Goal: Transaction & Acquisition: Purchase product/service

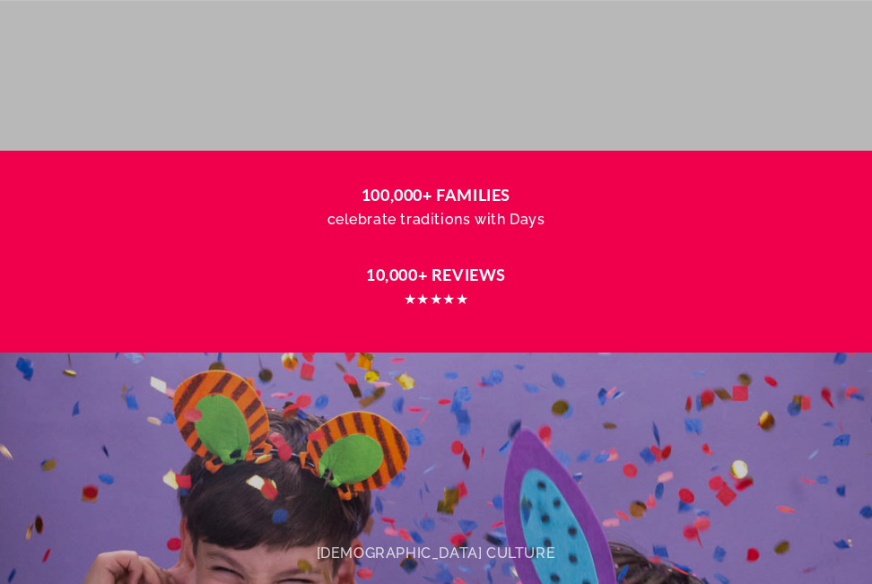
scroll to position [987, 0]
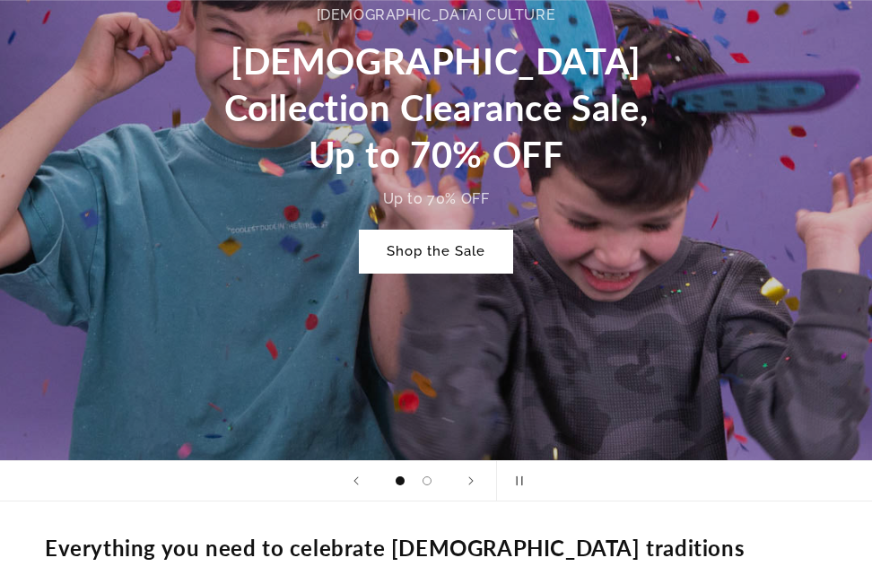
click at [422, 239] on link "Shop the Sale" at bounding box center [436, 252] width 153 height 42
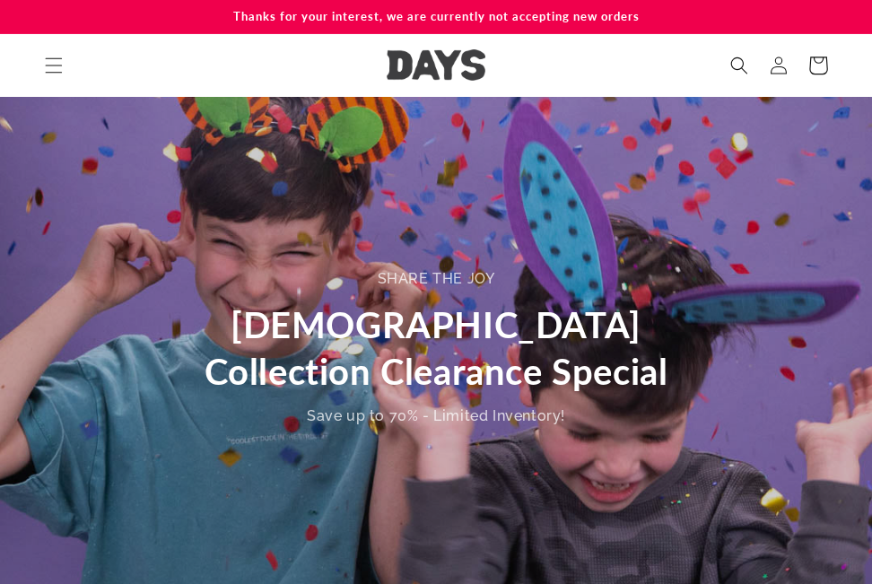
click at [806, 70] on icon at bounding box center [818, 65] width 42 height 42
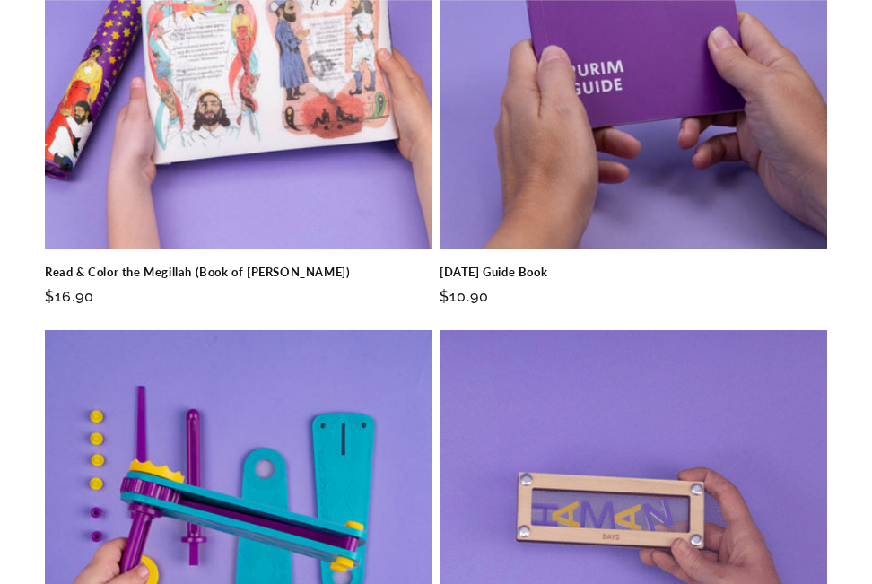
scroll to position [628, 0]
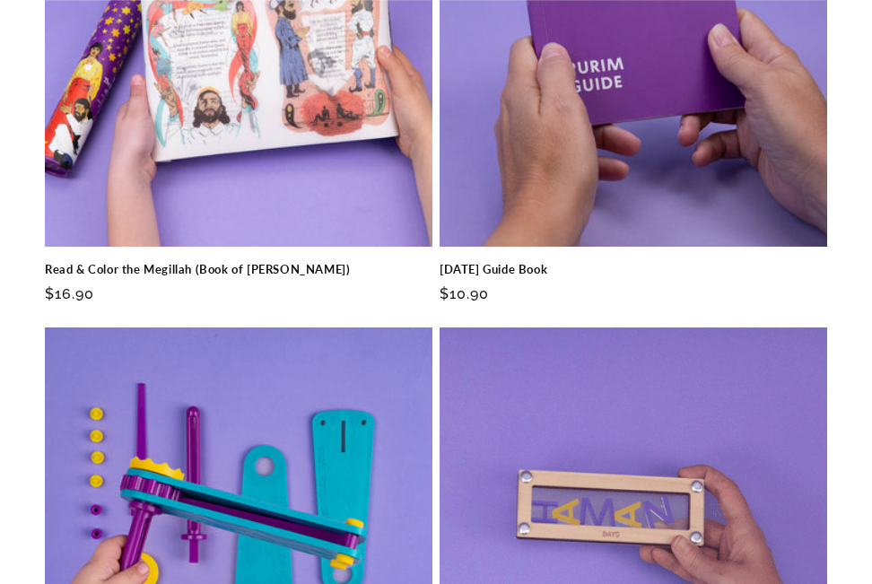
click at [244, 262] on link "Read & Color the Megillah (Book of [PERSON_NAME])" at bounding box center [239, 269] width 388 height 15
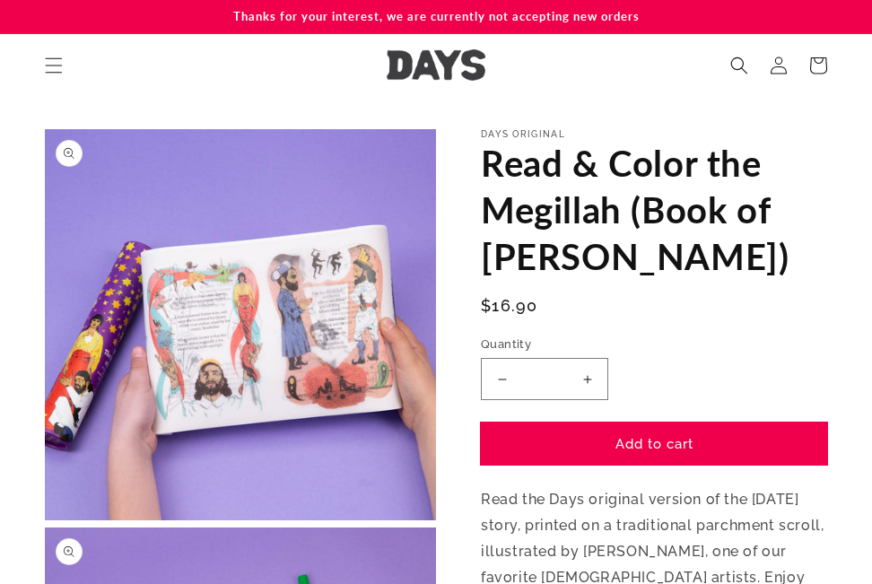
click at [624, 442] on button "Add to cart" at bounding box center [654, 444] width 346 height 42
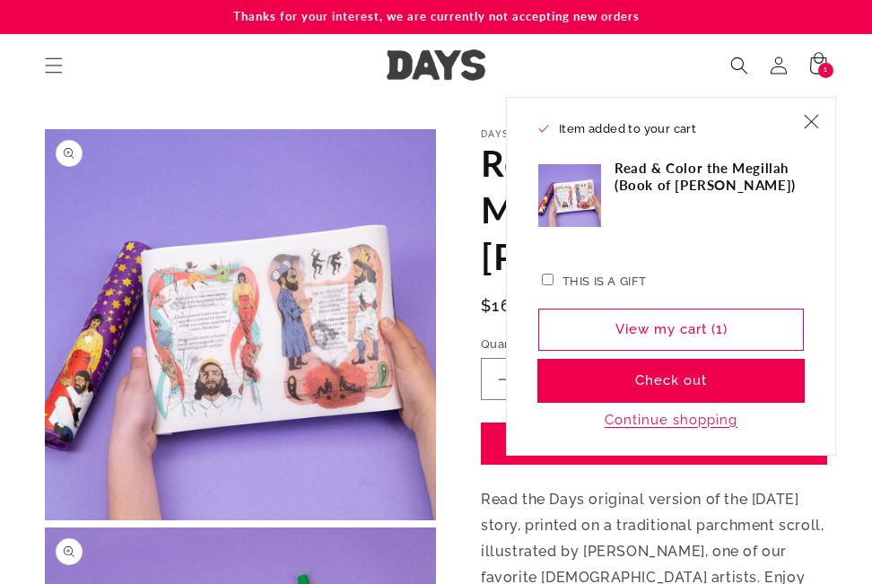
click at [655, 387] on button "Check out" at bounding box center [671, 381] width 266 height 42
